Goal: Navigation & Orientation: Go to known website

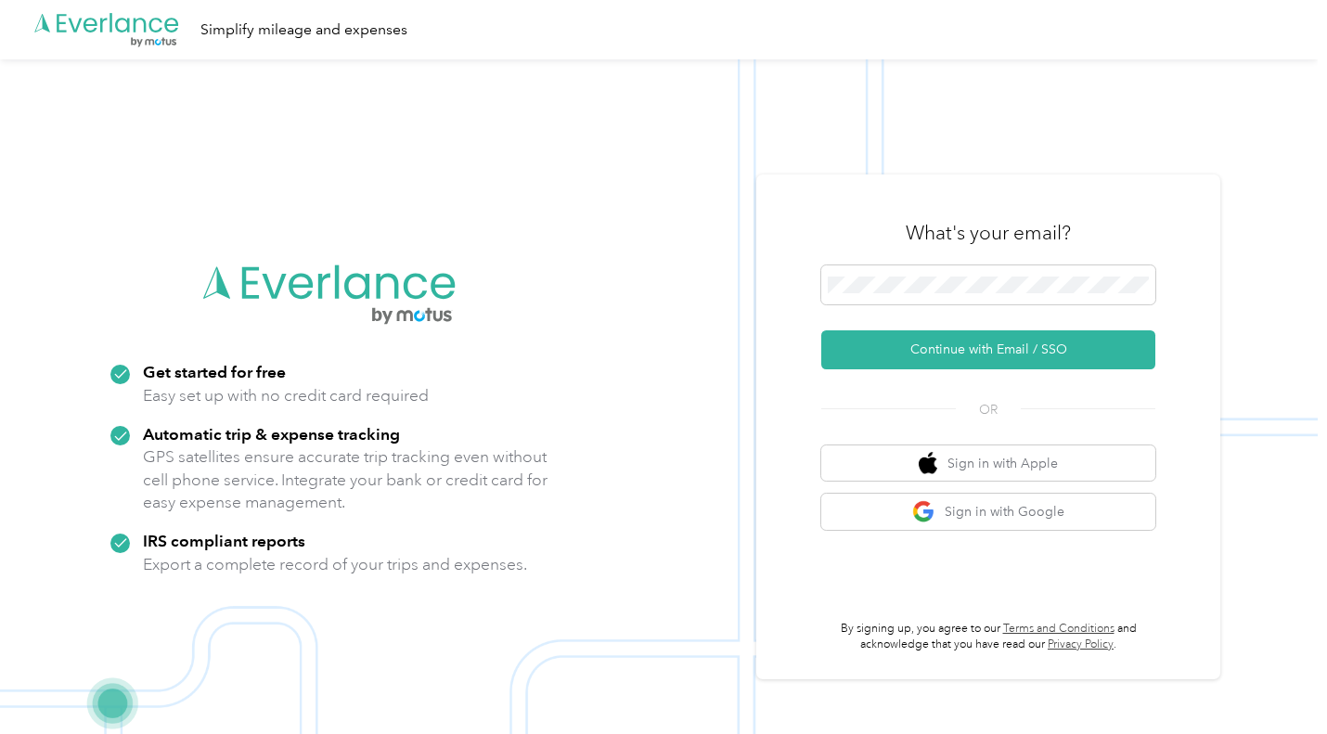
click at [877, 338] on button "Continue with Email / SSO" at bounding box center [988, 349] width 334 height 39
click at [944, 348] on button "Continue with Email / SSO" at bounding box center [988, 349] width 334 height 39
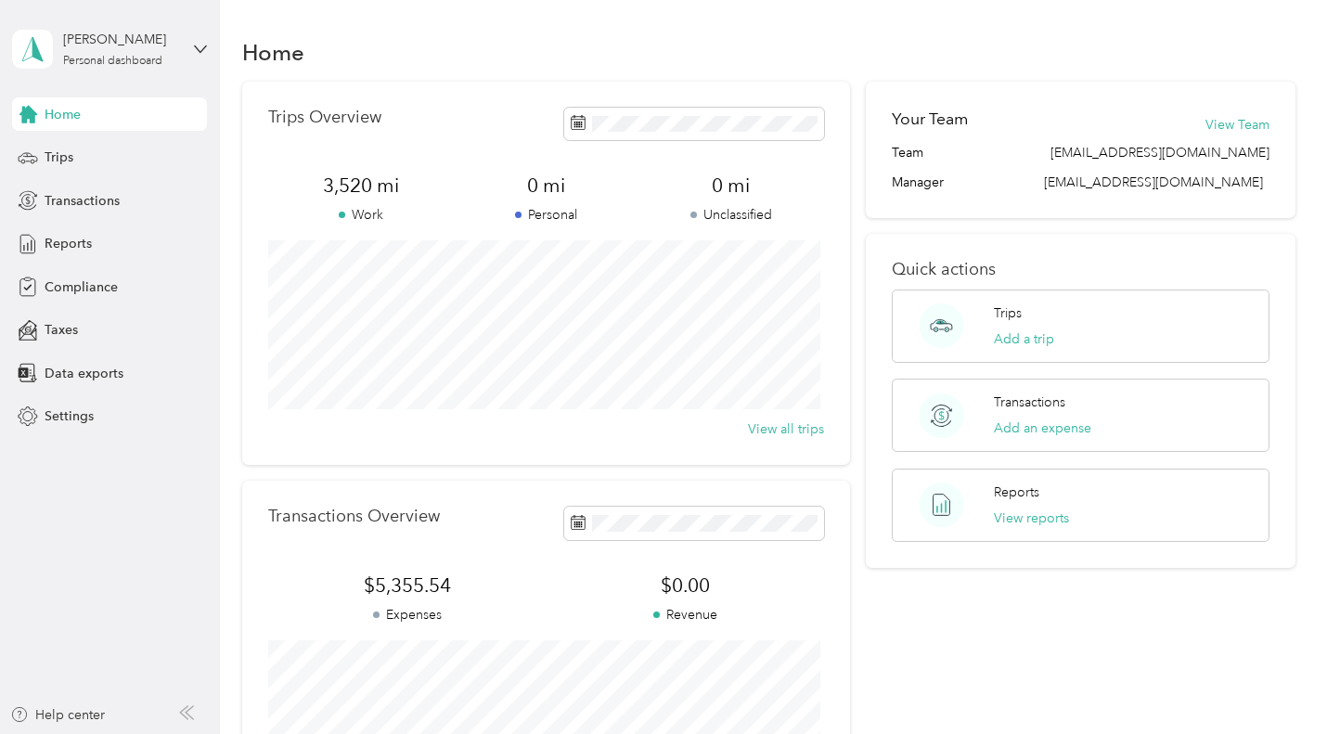
click at [733, 56] on div "Home" at bounding box center [768, 51] width 1052 height 39
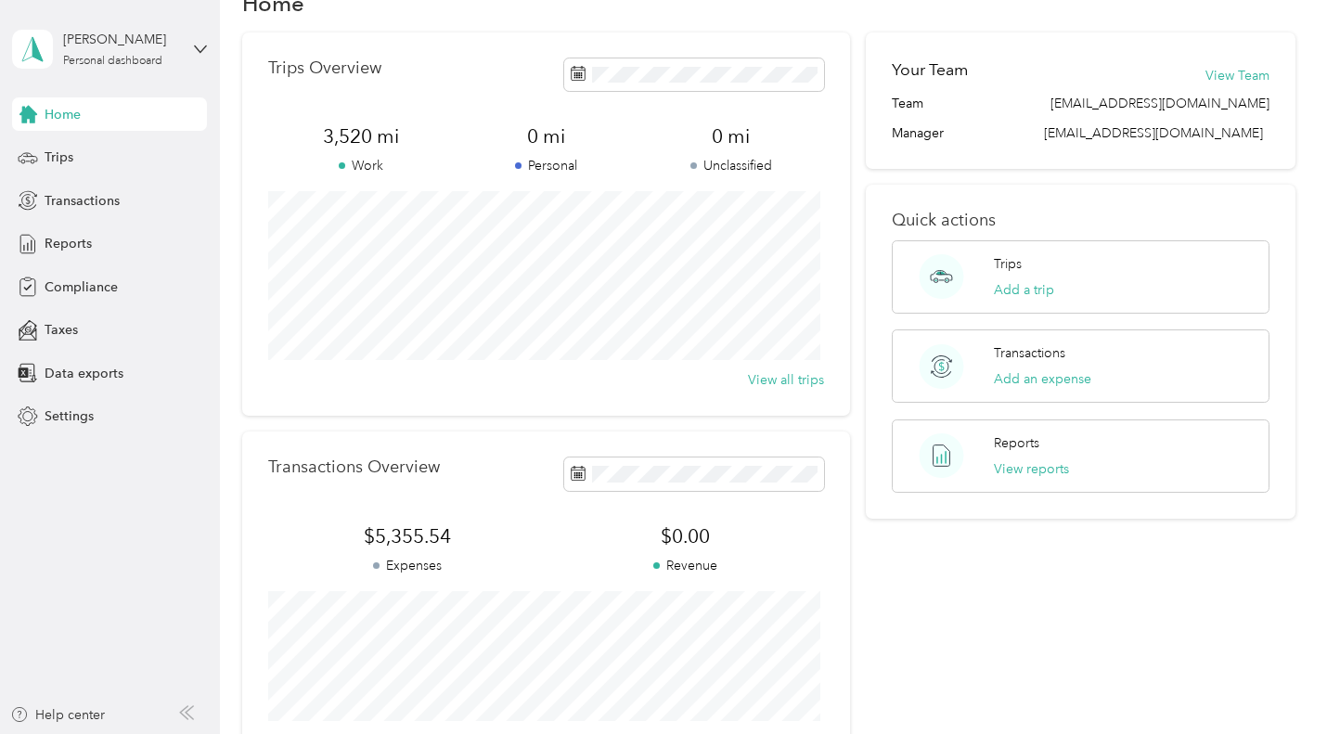
scroll to position [5, 0]
